Goal: Task Accomplishment & Management: Use online tool/utility

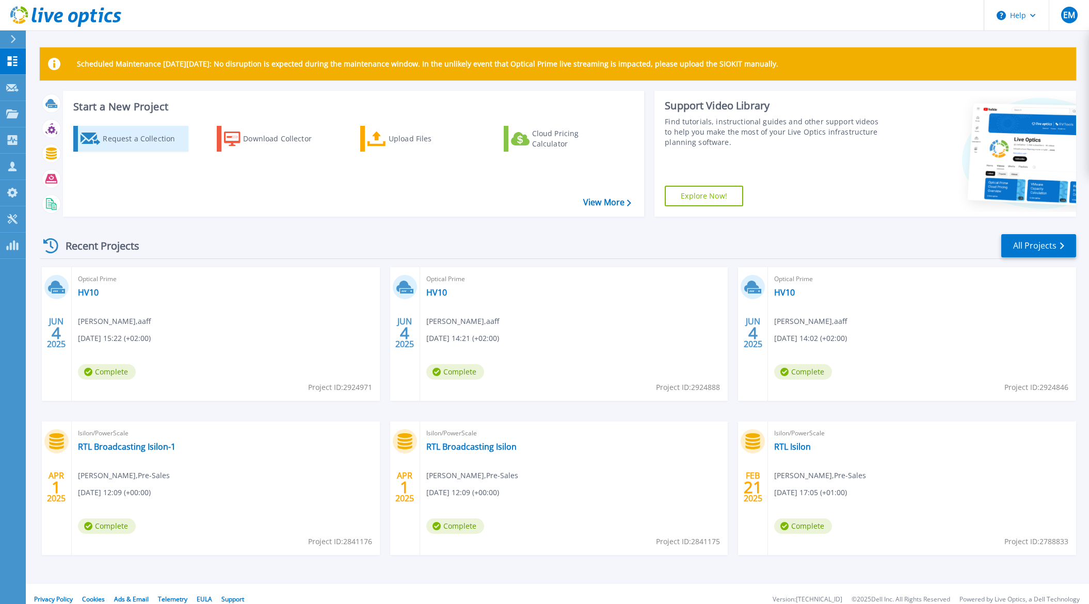
click at [121, 143] on div "Request a Collection" at bounding box center [144, 139] width 83 height 21
